Goal: Task Accomplishment & Management: Manage account settings

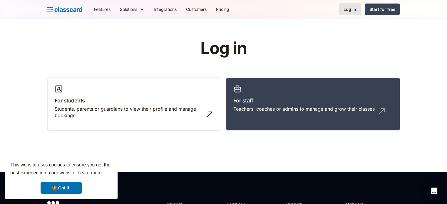
click at [355, 11] on div "Log in" at bounding box center [350, 9] width 13 height 6
click at [68, 188] on link "🍪 Got it!" at bounding box center [61, 188] width 41 height 12
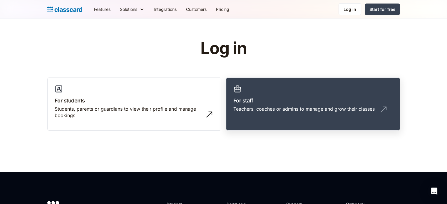
click at [304, 113] on div "Teachers, coaches or admins to manage and grow their classes" at bounding box center [312, 111] width 159 height 11
